Goal: Task Accomplishment & Management: Complete application form

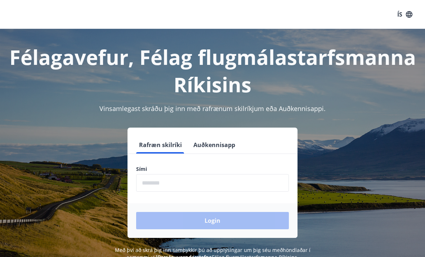
click at [153, 184] on input "phone" at bounding box center [212, 183] width 153 height 18
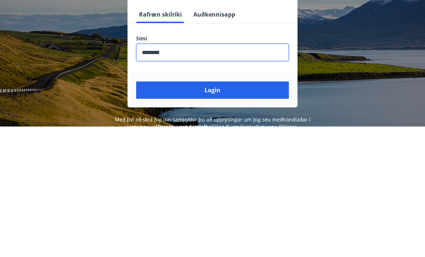
type input "********"
click at [212, 212] on button "Login" at bounding box center [212, 220] width 153 height 17
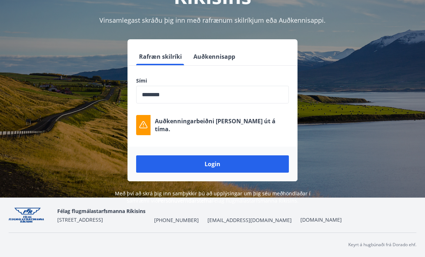
click at [210, 155] on button "Login" at bounding box center [212, 163] width 153 height 17
click at [211, 155] on button "Login" at bounding box center [212, 163] width 153 height 17
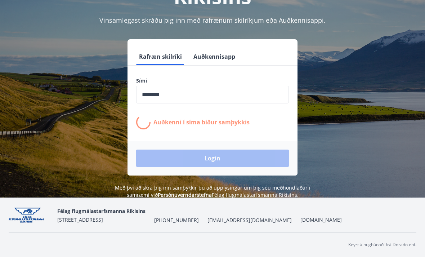
click at [217, 141] on div "Login" at bounding box center [212, 158] width 170 height 35
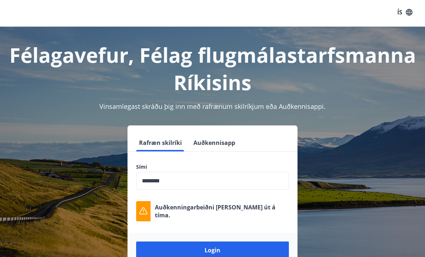
scroll to position [0, 0]
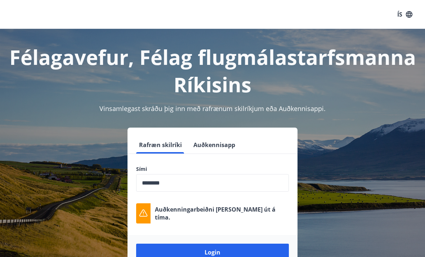
click at [219, 57] on h1 "Félagavefur, Félag flugmálastarfsmanna Ríkisins" at bounding box center [212, 70] width 407 height 55
click at [226, 84] on h1 "Félagavefur, Félag flugmálastarfsmanna Ríkisins" at bounding box center [212, 70] width 407 height 55
click at [187, 55] on h1 "Félagavefur, Félag flugmálastarfsmanna Ríkisins" at bounding box center [212, 70] width 407 height 55
click at [97, 61] on h1 "Félagavefur, Félag flugmálastarfsmanna Ríkisins" at bounding box center [212, 70] width 407 height 55
click at [213, 76] on h1 "Félagavefur, Félag flugmálastarfsmanna Ríkisins" at bounding box center [212, 70] width 407 height 55
